Goal: Check status: Check status

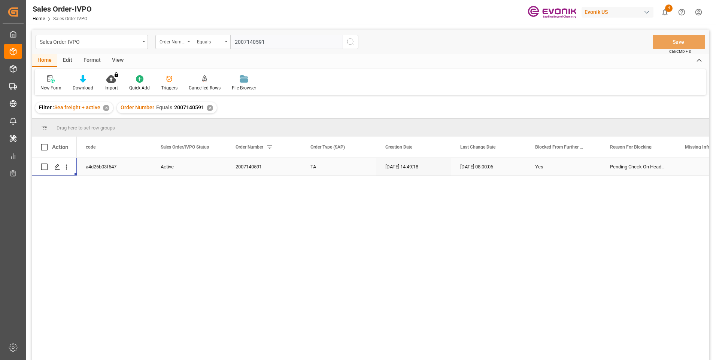
click at [252, 39] on input "2007140591" at bounding box center [286, 42] width 112 height 14
click at [243, 42] on input "2007140591" at bounding box center [286, 42] width 112 height 14
paste input "0046467525"
type input "0046467525"
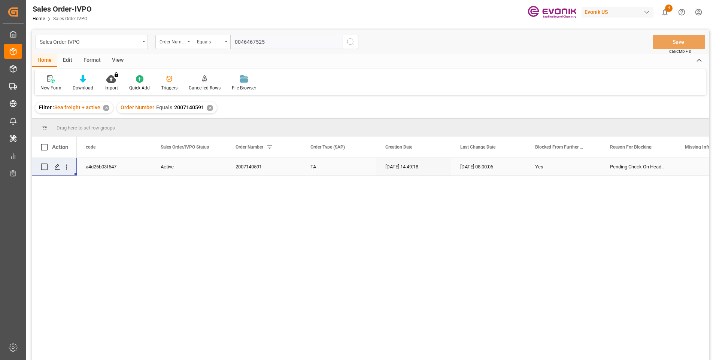
click at [351, 42] on icon "search button" at bounding box center [350, 41] width 9 height 9
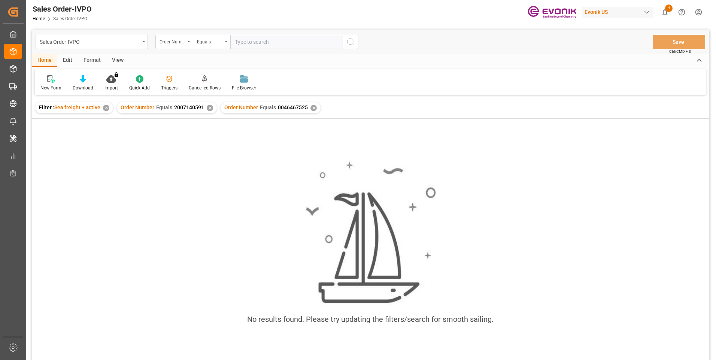
click at [209, 109] on div "✕" at bounding box center [210, 108] width 6 height 6
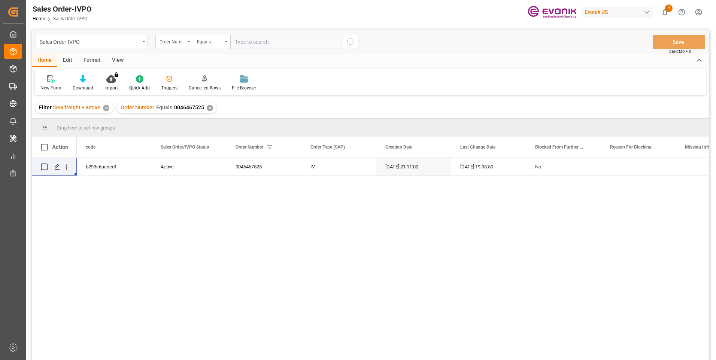
click at [273, 214] on div "b293c6acdedf Active 0046467525 IV 08-26-2025 21:11:02 09-15-2025 19:33:50 No" at bounding box center [393, 261] width 632 height 207
click at [69, 167] on icon "open menu" at bounding box center [67, 167] width 8 height 8
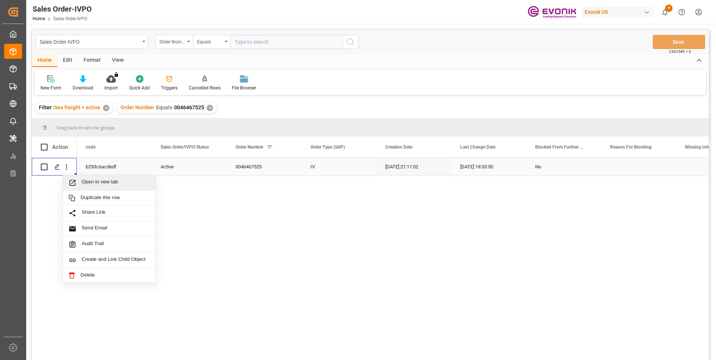
click at [80, 182] on span "Press SPACE to select this row." at bounding box center [75, 183] width 13 height 8
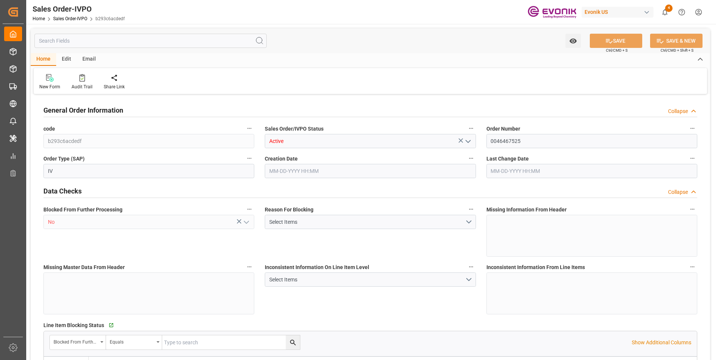
type input "CNSHA"
type input "0"
type input "1"
type input "2"
type input "1"
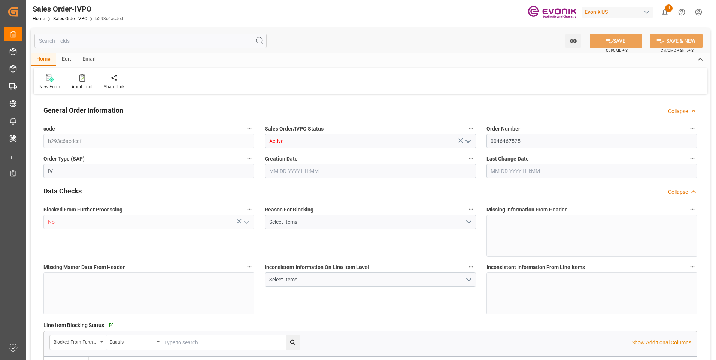
type input "17453.8"
type input "23.3026"
type input "17000"
type input "30"
type input "[DATE] 21:11"
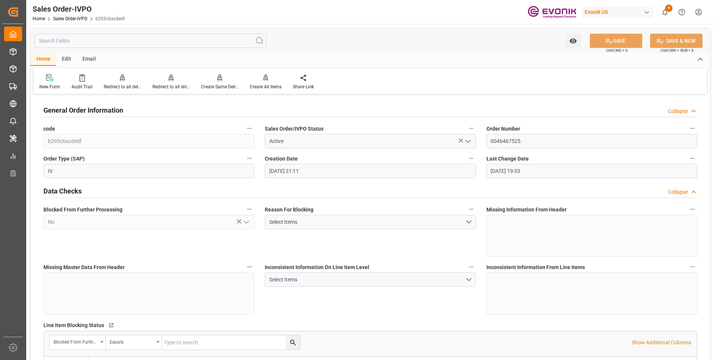
type input "[DATE] 19:33"
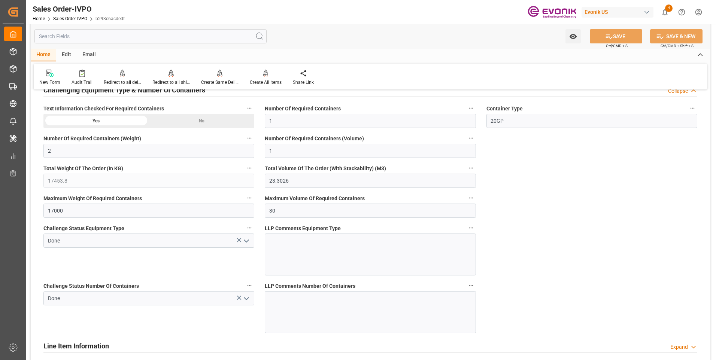
scroll to position [1199, 0]
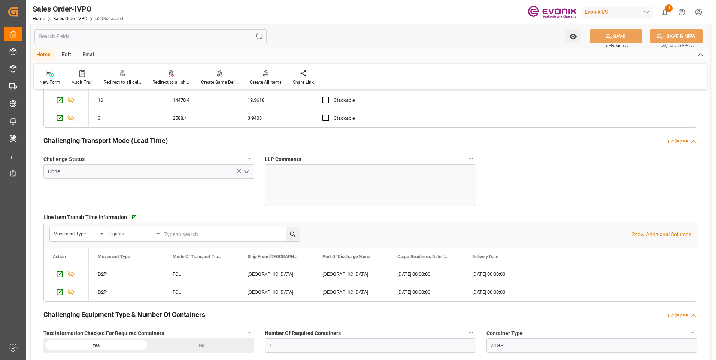
click at [69, 39] on input "text" at bounding box center [150, 36] width 232 height 14
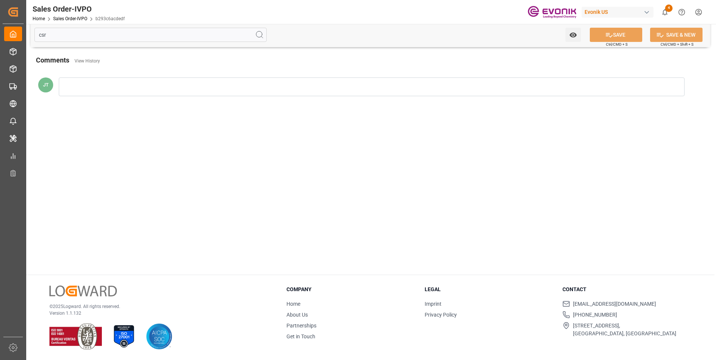
scroll to position [0, 0]
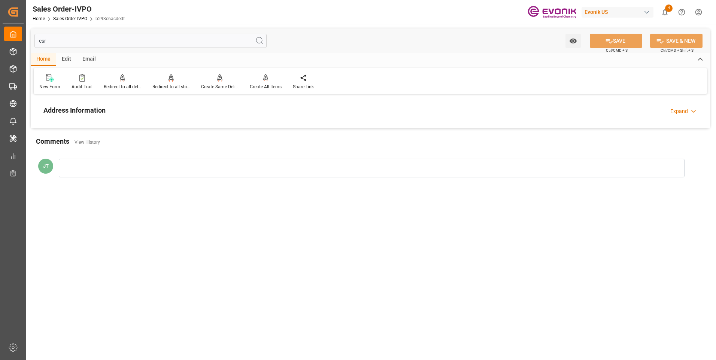
type input "csr"
click at [133, 114] on div "Address Information Expand" at bounding box center [370, 110] width 654 height 14
